Goal: Information Seeking & Learning: Learn about a topic

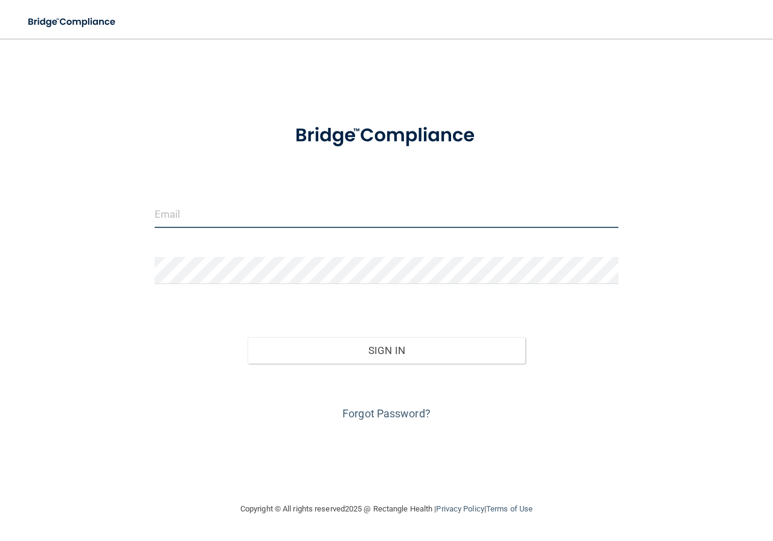
click at [214, 215] on input "email" at bounding box center [387, 214] width 464 height 27
type input "[EMAIL_ADDRESS][PERSON_NAME][DOMAIN_NAME]"
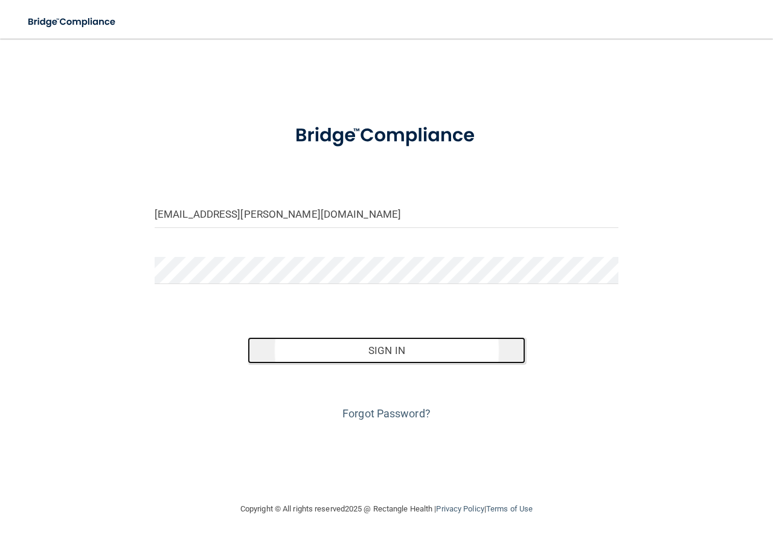
click at [403, 353] on button "Sign In" at bounding box center [386, 350] width 278 height 27
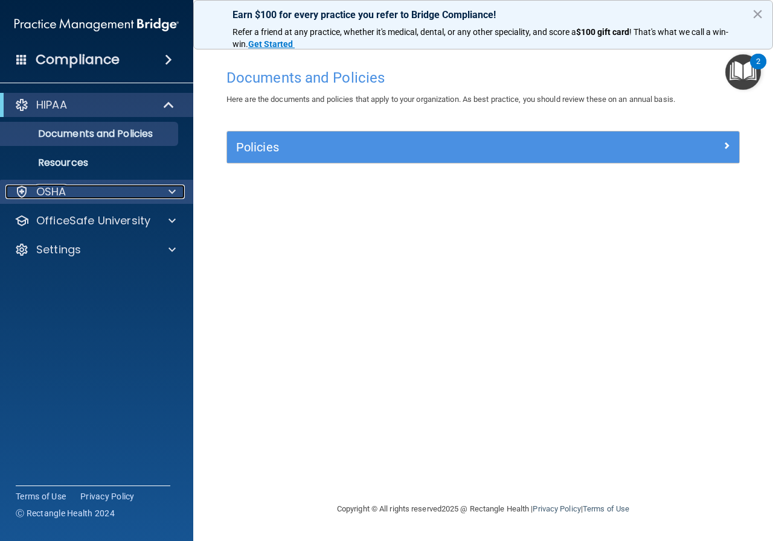
click at [171, 193] on span at bounding box center [171, 192] width 7 height 14
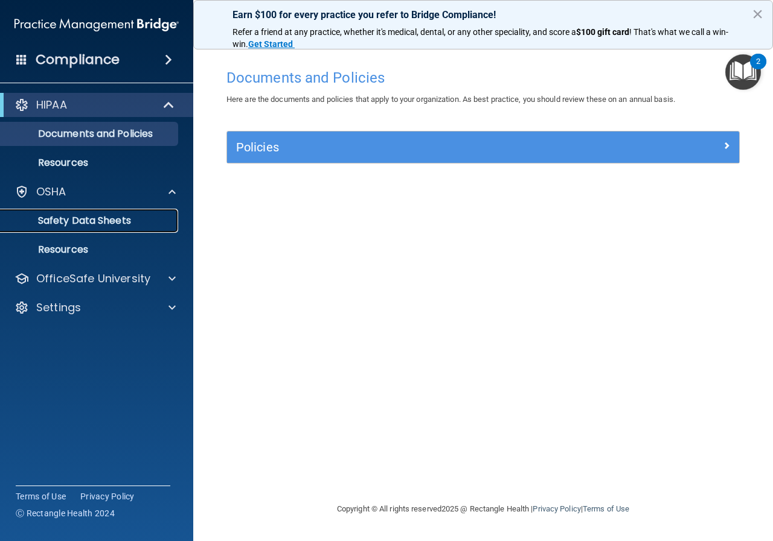
click at [151, 215] on link "Safety Data Sheets" at bounding box center [83, 221] width 190 height 24
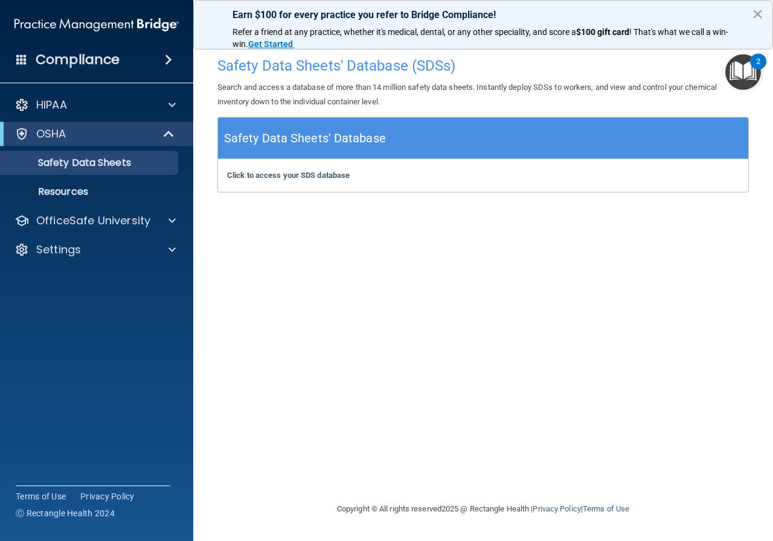
click at [758, 62] on div "2" at bounding box center [758, 70] width 4 height 16
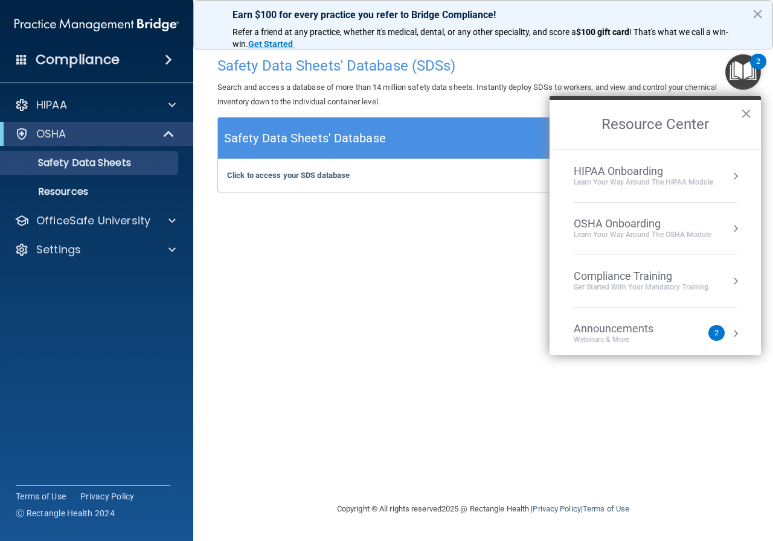
click at [709, 332] on div "2" at bounding box center [716, 333] width 16 height 16
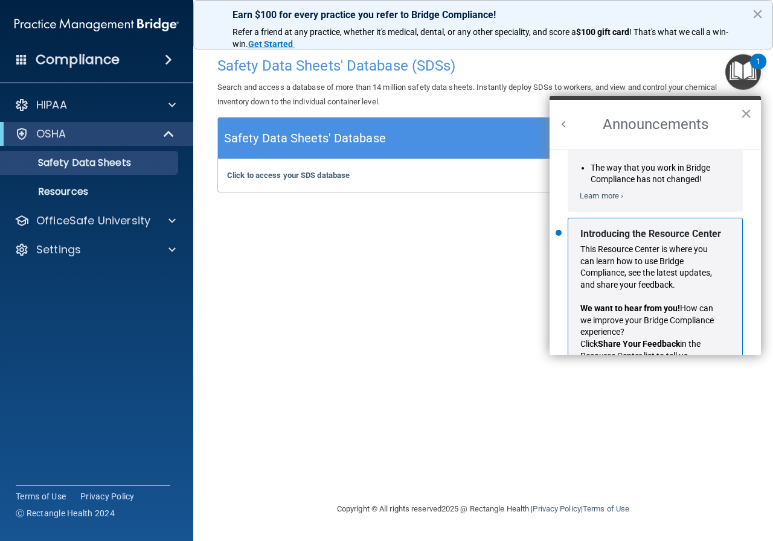
scroll to position [212, 0]
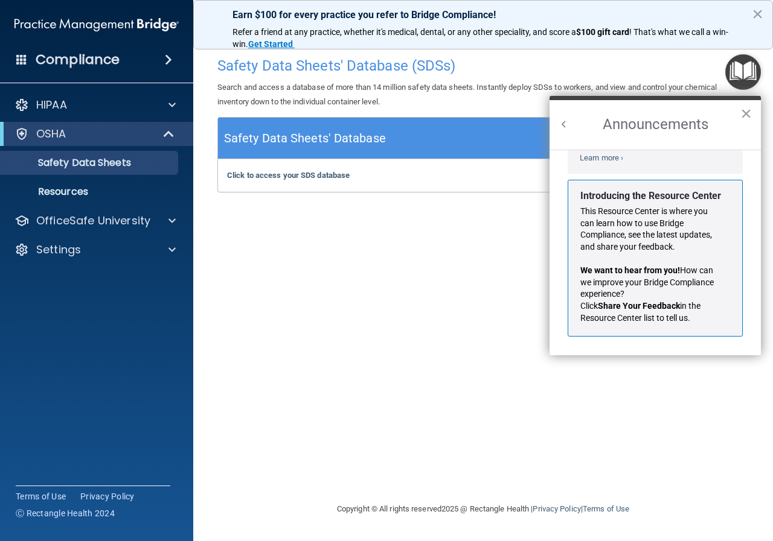
click at [745, 116] on button "×" at bounding box center [745, 113] width 11 height 19
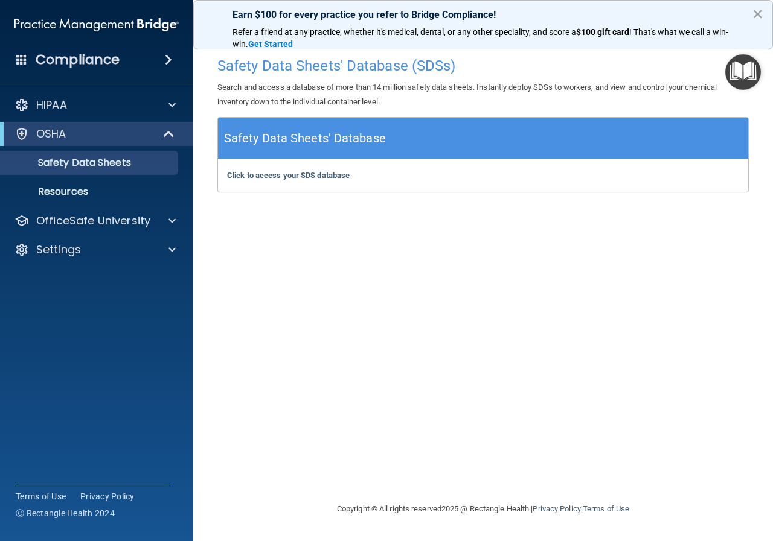
click at [165, 58] on span at bounding box center [168, 60] width 7 height 14
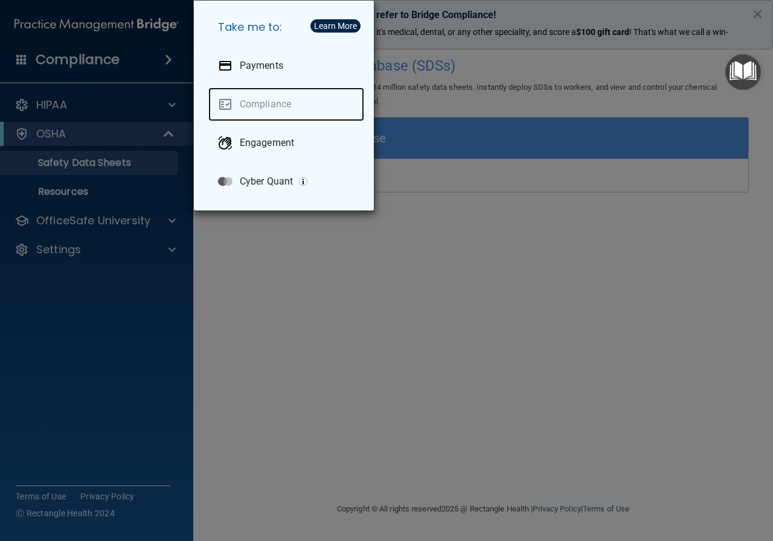
click at [271, 100] on link "Compliance" at bounding box center [286, 105] width 156 height 34
click at [270, 101] on link "Compliance" at bounding box center [286, 105] width 156 height 34
click at [436, 266] on div "Take me to: Payments Compliance Engagement Cyber Quant" at bounding box center [386, 270] width 773 height 541
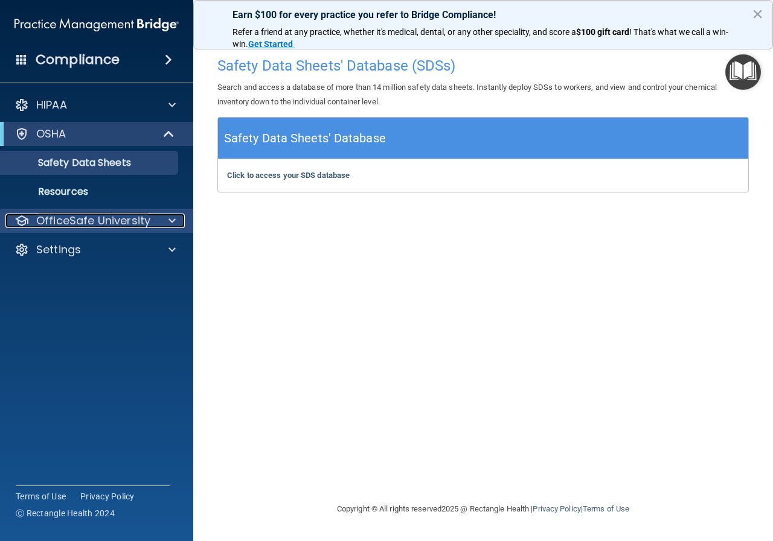
click at [175, 221] on span at bounding box center [171, 221] width 7 height 14
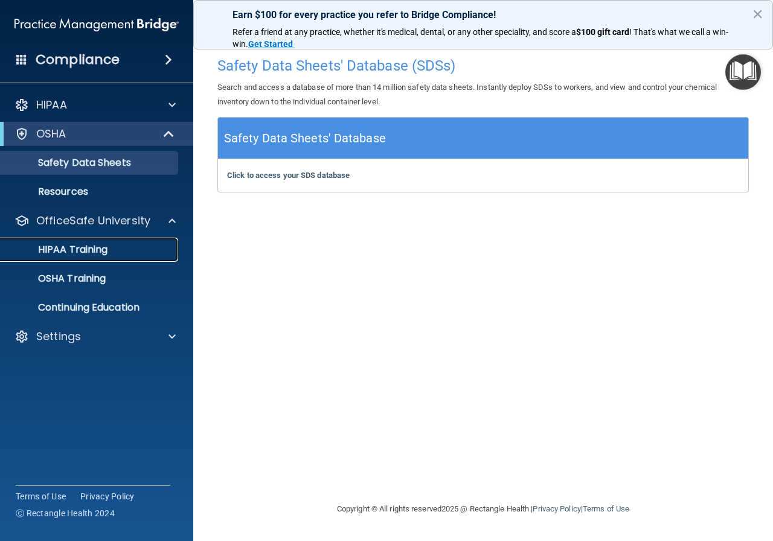
click at [146, 240] on link "HIPAA Training" at bounding box center [83, 250] width 190 height 24
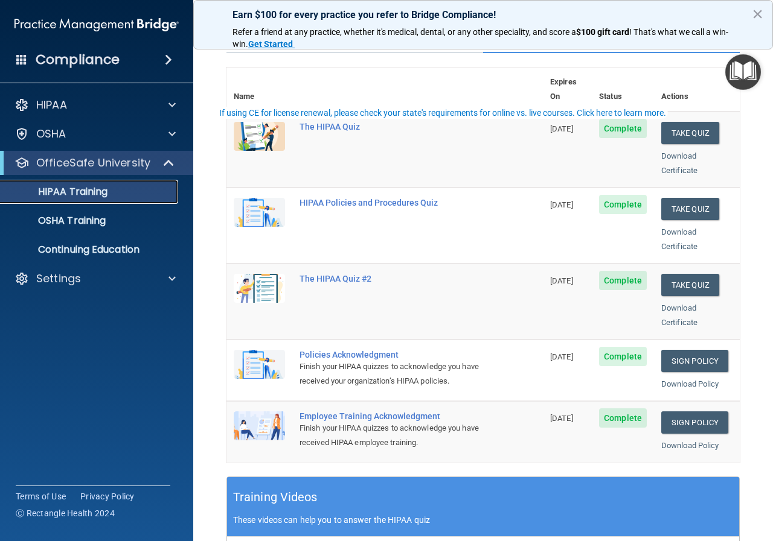
scroll to position [1, 0]
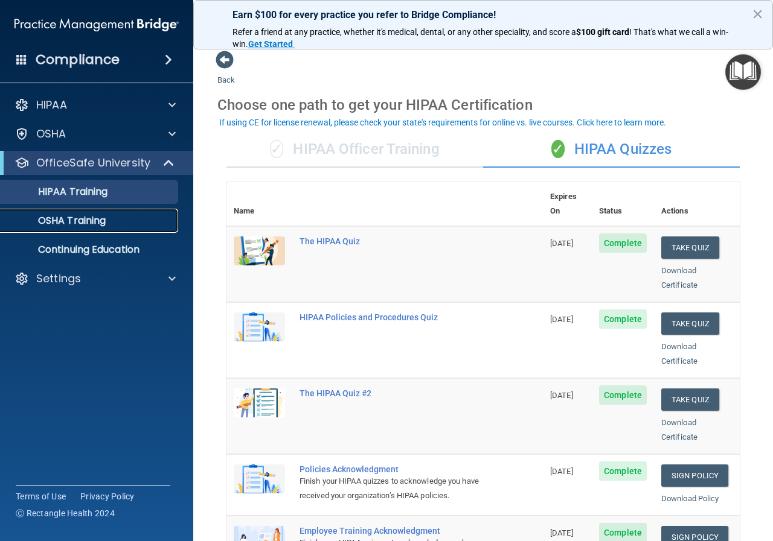
click at [114, 227] on link "OSHA Training" at bounding box center [83, 221] width 190 height 24
